Goal: Complete application form

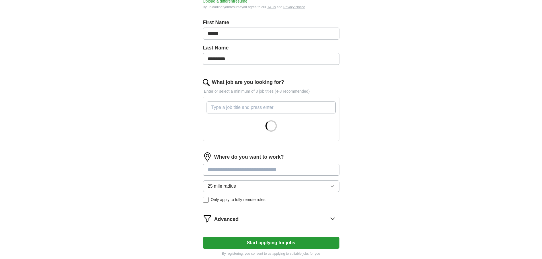
scroll to position [114, 0]
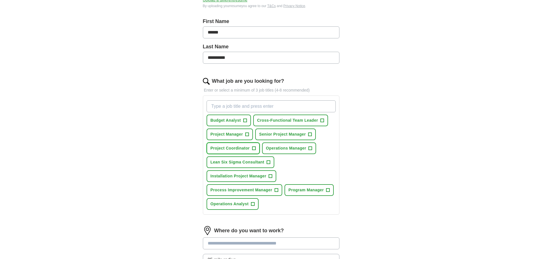
click at [254, 148] on span "+" at bounding box center [253, 148] width 3 height 5
click at [248, 133] on span "+" at bounding box center [246, 134] width 3 height 5
click at [310, 134] on span "+" at bounding box center [309, 134] width 3 height 5
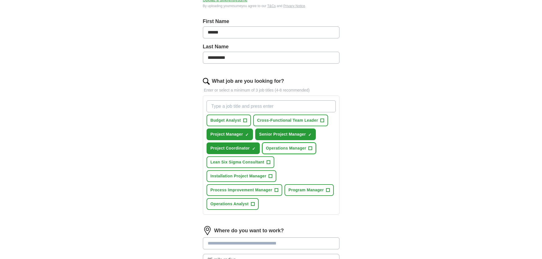
click at [312, 149] on span "+" at bounding box center [310, 148] width 3 height 5
click at [270, 176] on span "+" at bounding box center [270, 176] width 3 height 5
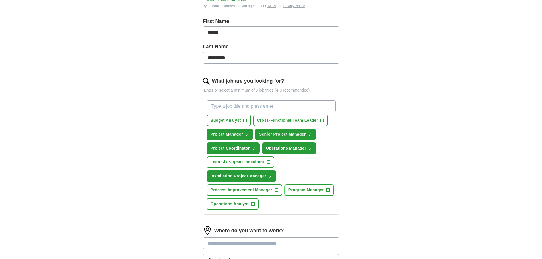
click at [328, 189] on span "+" at bounding box center [327, 190] width 3 height 5
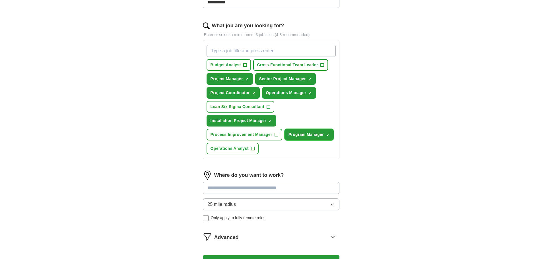
scroll to position [171, 0]
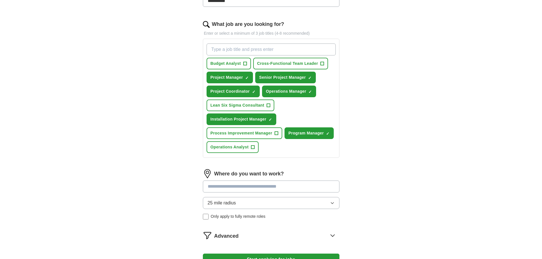
click at [257, 186] on input at bounding box center [271, 187] width 137 height 12
type input "******"
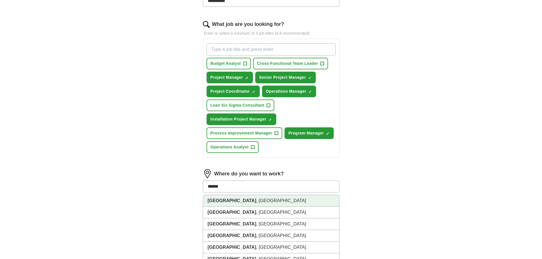
click at [242, 202] on li "[GEOGRAPHIC_DATA] , [GEOGRAPHIC_DATA]" at bounding box center [271, 201] width 136 height 12
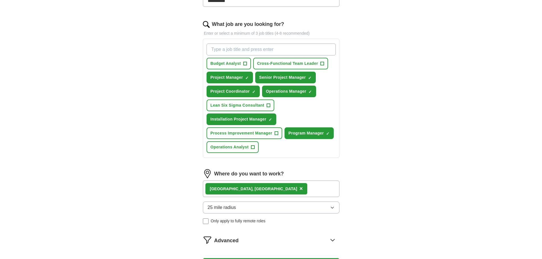
click at [285, 206] on button "25 mile radius" at bounding box center [271, 208] width 137 height 12
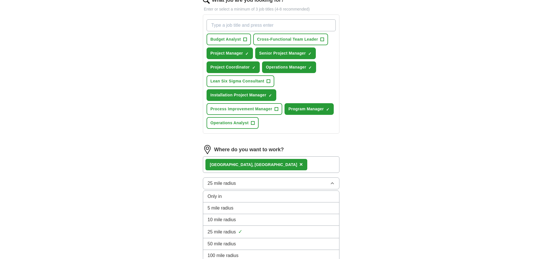
scroll to position [228, 0]
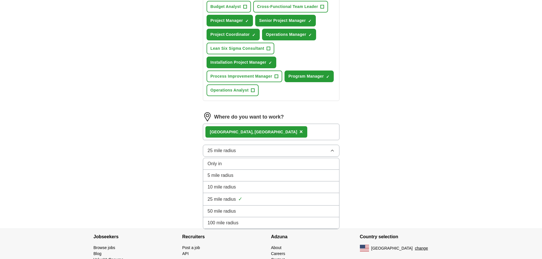
click at [237, 210] on div "50 mile radius" at bounding box center [271, 211] width 127 height 7
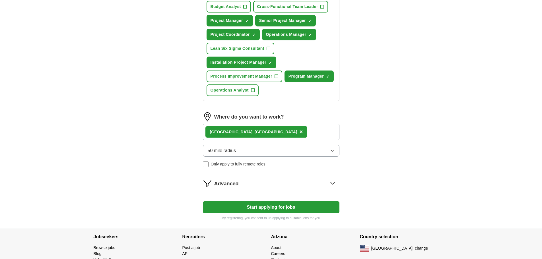
click at [329, 182] on icon at bounding box center [332, 183] width 9 height 9
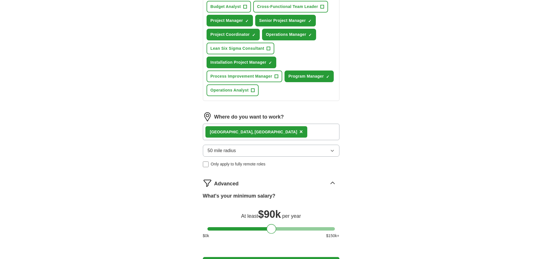
drag, startPoint x: 213, startPoint y: 228, endPoint x: 267, endPoint y: 224, distance: 54.8
click at [271, 225] on div at bounding box center [272, 229] width 10 height 10
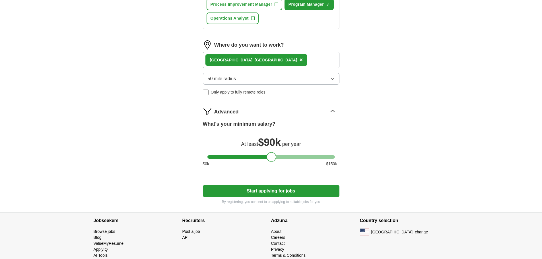
scroll to position [311, 0]
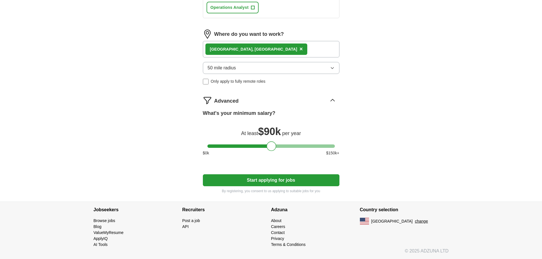
click at [266, 180] on button "Start applying for jobs" at bounding box center [271, 181] width 137 height 12
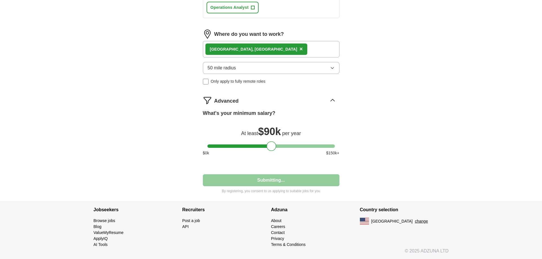
select select "**"
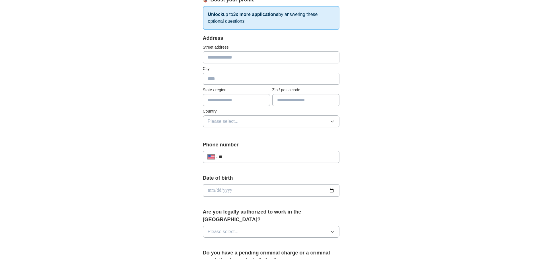
scroll to position [28, 0]
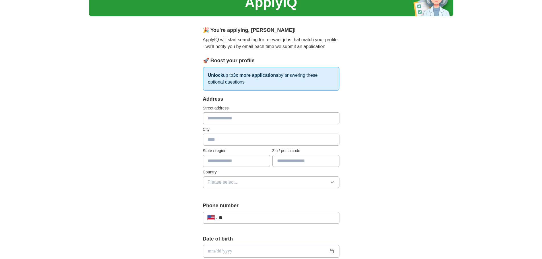
click at [241, 118] on input "text" at bounding box center [271, 118] width 137 height 12
type input "**********"
type input "*********"
type input "**"
type input "*****"
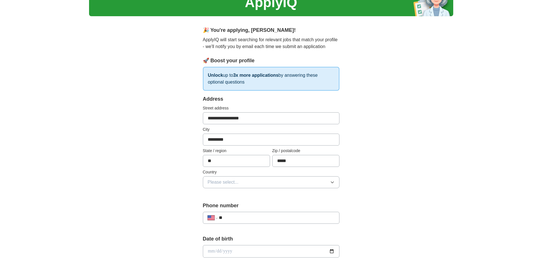
click at [248, 184] on button "Please select..." at bounding box center [271, 182] width 137 height 12
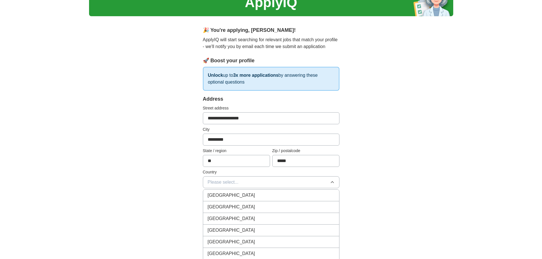
click at [239, 205] on div "[GEOGRAPHIC_DATA]" at bounding box center [271, 207] width 127 height 7
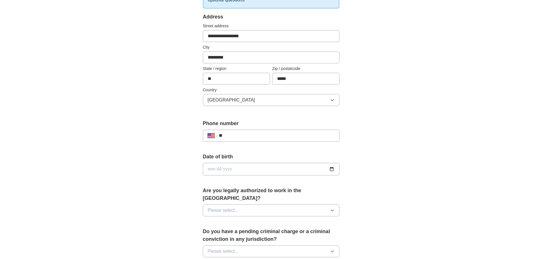
scroll to position [114, 0]
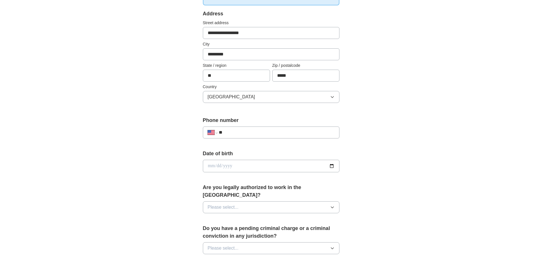
click at [272, 134] on input "**" at bounding box center [277, 132] width 116 height 7
type input "**********"
click at [252, 166] on input "date" at bounding box center [271, 166] width 137 height 13
type input "**********"
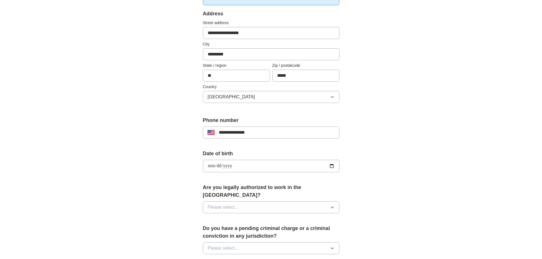
click at [272, 202] on button "Please select..." at bounding box center [271, 208] width 137 height 12
click at [223, 217] on div "Yes" at bounding box center [271, 220] width 127 height 7
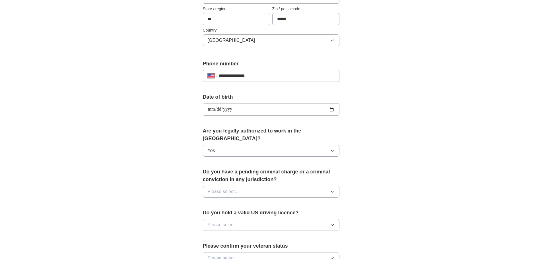
scroll to position [171, 0]
click at [261, 186] on button "Please select..." at bounding box center [271, 192] width 137 height 12
click at [229, 213] on div "No" at bounding box center [271, 216] width 127 height 7
click at [235, 221] on span "Please select..." at bounding box center [223, 224] width 31 height 7
click at [219, 235] on div "Yes" at bounding box center [271, 238] width 127 height 7
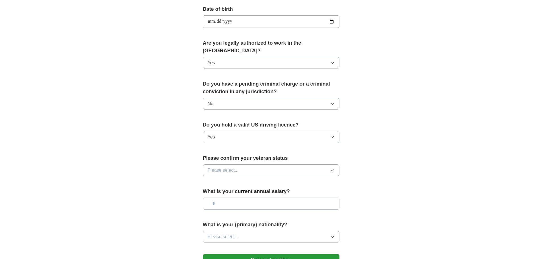
scroll to position [285, 0]
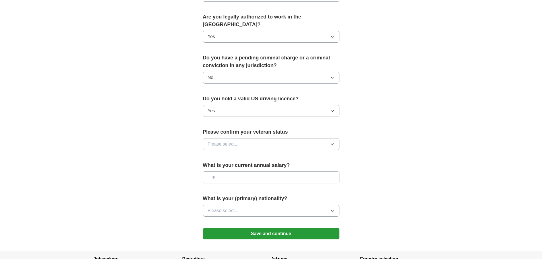
click at [245, 138] on button "Please select..." at bounding box center [271, 144] width 137 height 12
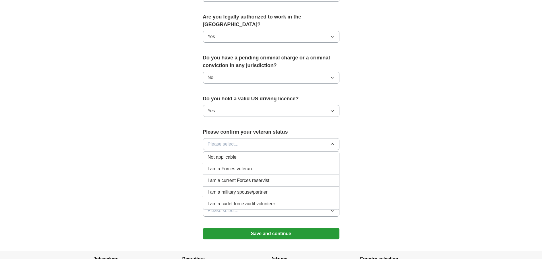
click at [254, 166] on div "I am a Forces veteran" at bounding box center [271, 169] width 127 height 7
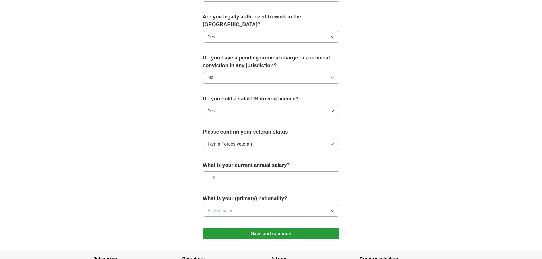
click at [256, 172] on input "text" at bounding box center [271, 178] width 137 height 12
click at [299, 205] on button "Please select..." at bounding box center [271, 211] width 137 height 12
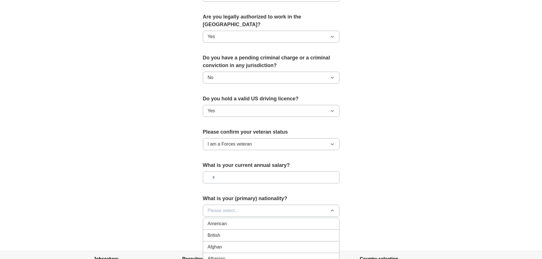
click at [229, 221] on div "American" at bounding box center [271, 224] width 127 height 7
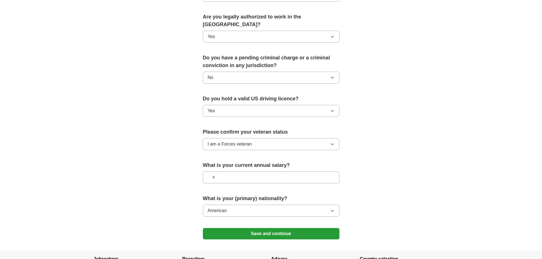
click at [250, 228] on button "Save and continue" at bounding box center [271, 233] width 137 height 11
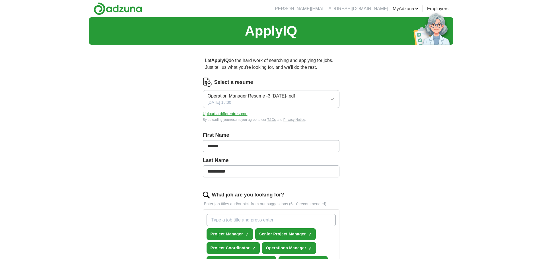
click at [219, 113] on button "Upload a different resume" at bounding box center [225, 114] width 45 height 6
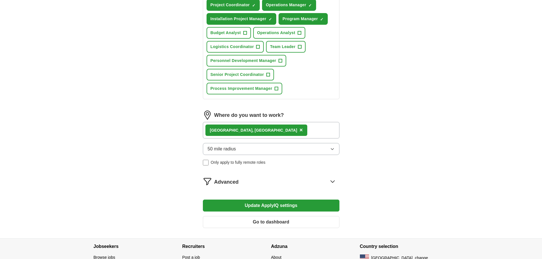
scroll to position [256, 0]
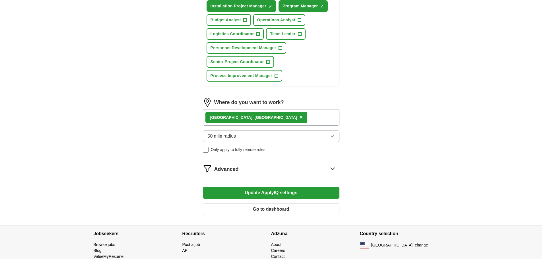
click at [221, 132] on button "50 mile radius" at bounding box center [271, 136] width 137 height 12
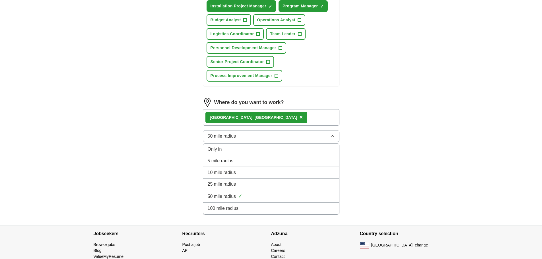
click at [227, 206] on span "100 mile radius" at bounding box center [223, 208] width 31 height 7
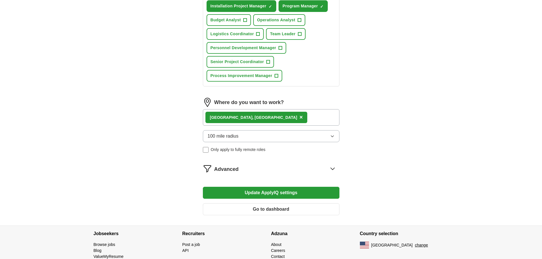
scroll to position [280, 0]
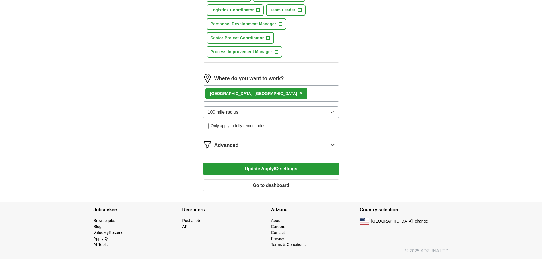
click at [333, 145] on icon at bounding box center [332, 144] width 9 height 9
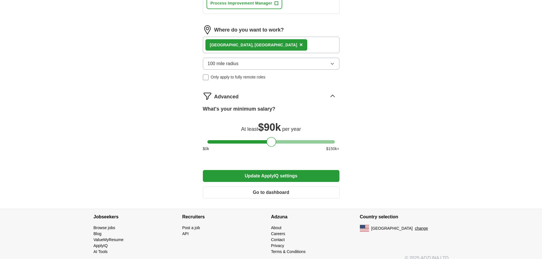
scroll to position [336, 0]
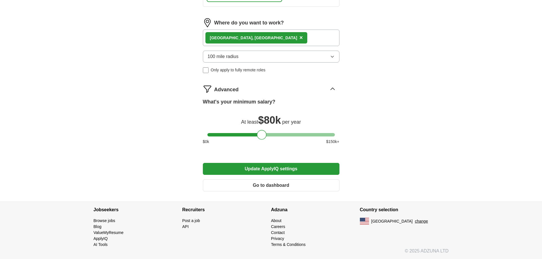
drag, startPoint x: 270, startPoint y: 133, endPoint x: 260, endPoint y: 134, distance: 10.0
click at [260, 134] on div at bounding box center [262, 135] width 10 height 10
click at [268, 169] on button "Update ApplyIQ settings" at bounding box center [271, 169] width 137 height 12
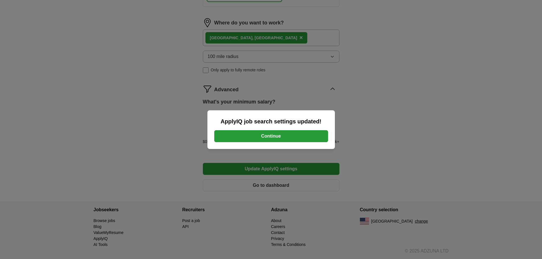
click at [268, 133] on button "Continue" at bounding box center [271, 136] width 114 height 12
